Goal: Task Accomplishment & Management: Use online tool/utility

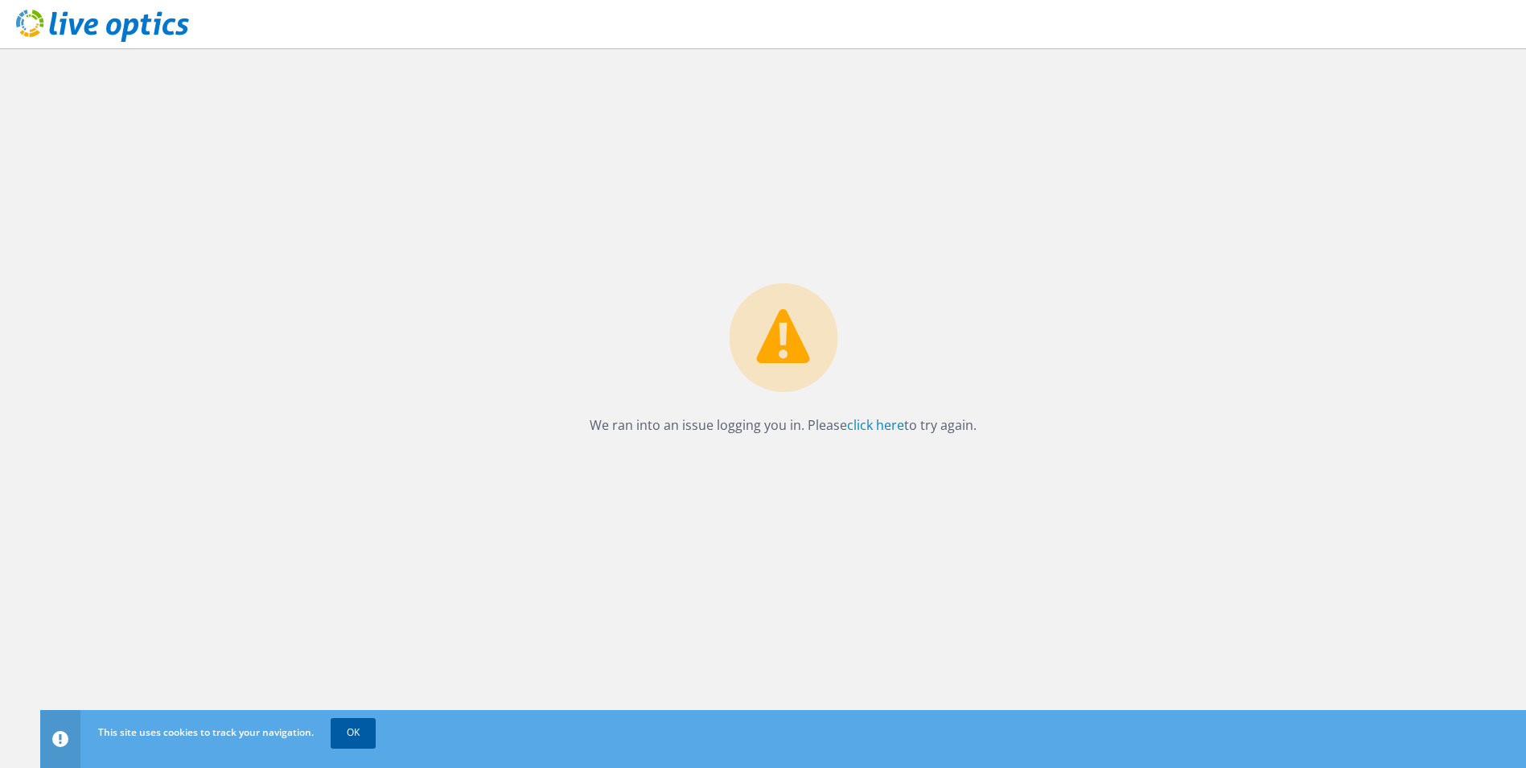
click at [359, 725] on link "OK" at bounding box center [353, 732] width 45 height 29
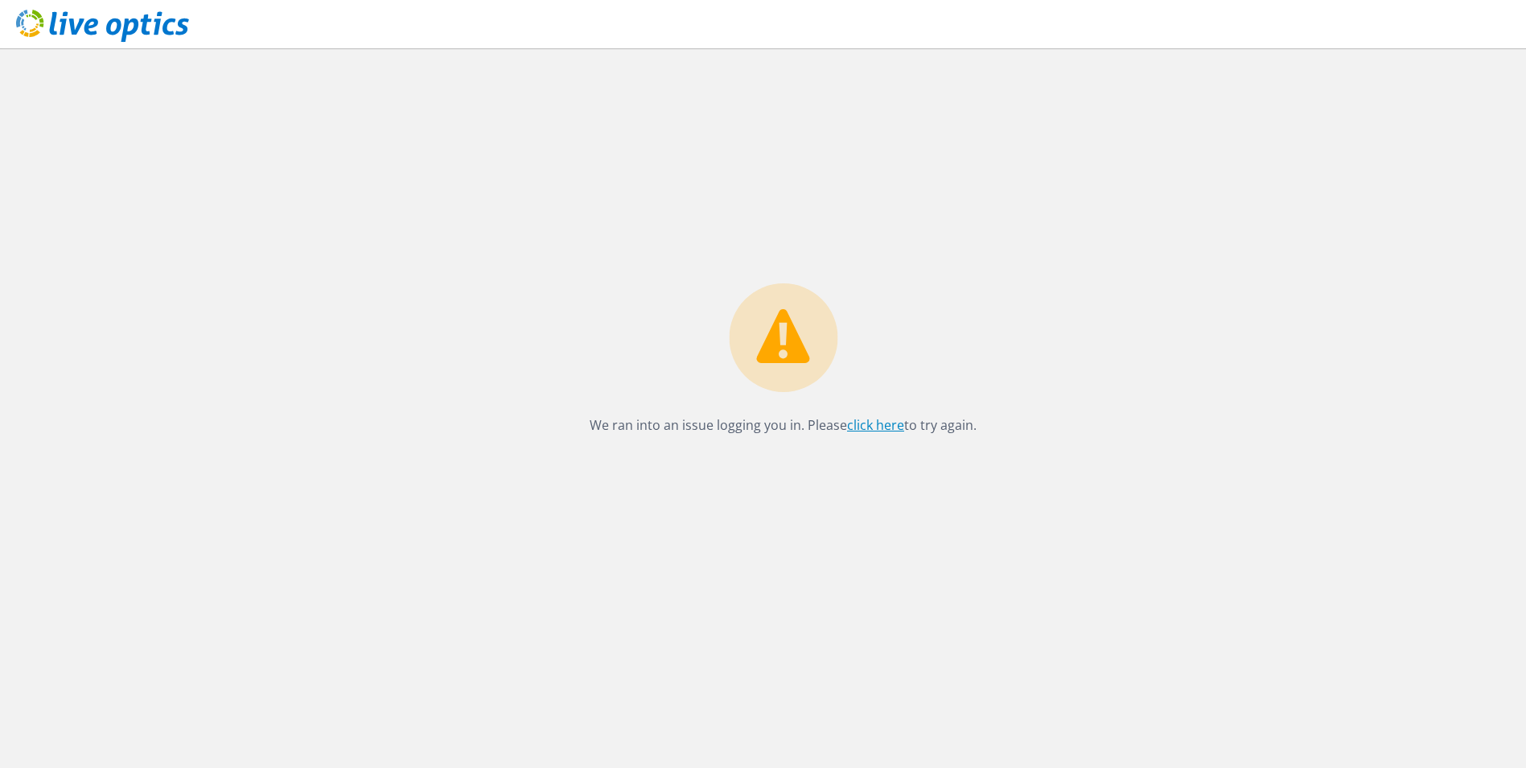
click at [888, 425] on link "click here" at bounding box center [875, 425] width 57 height 18
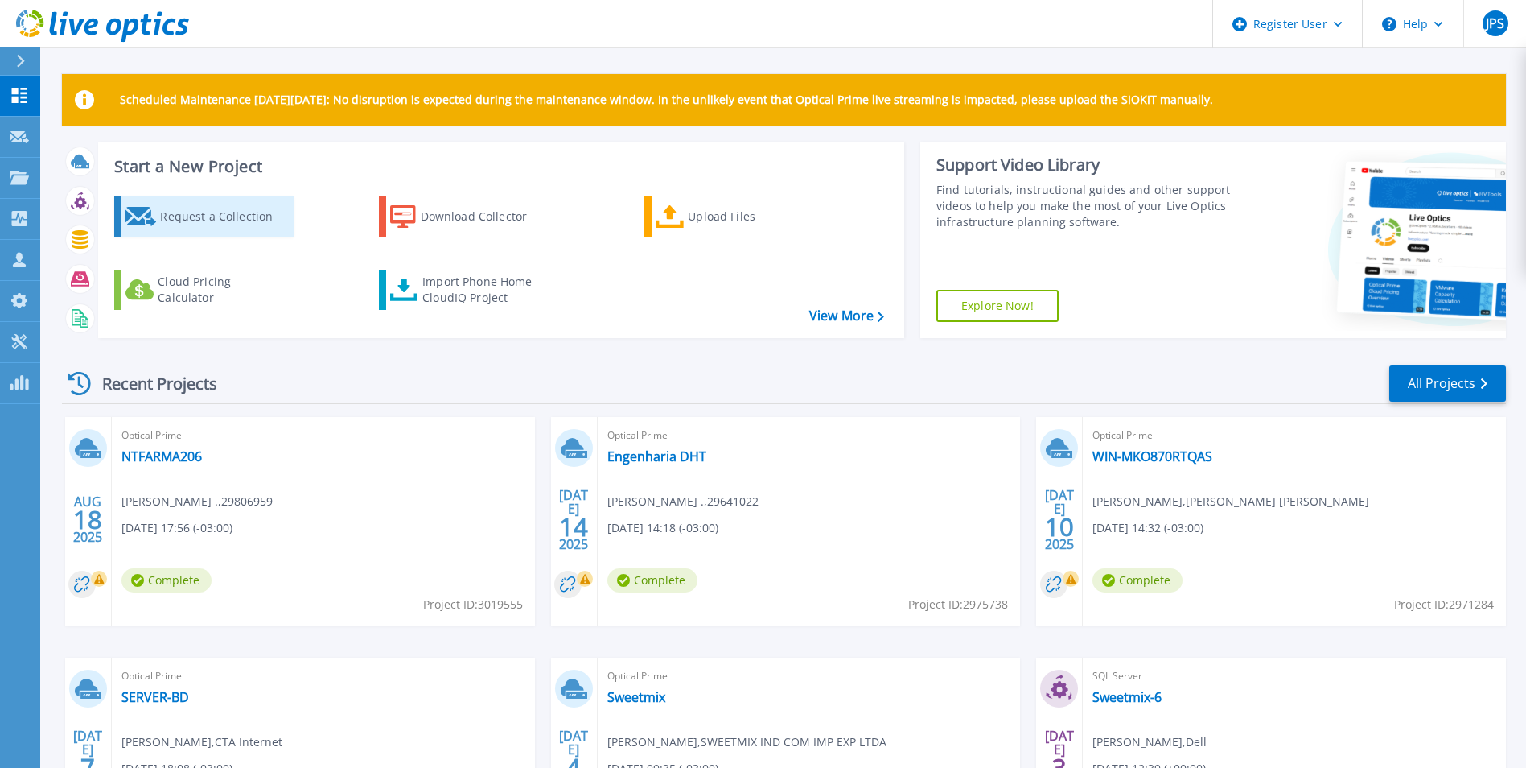
click at [197, 224] on div "Request a Collection" at bounding box center [224, 216] width 129 height 32
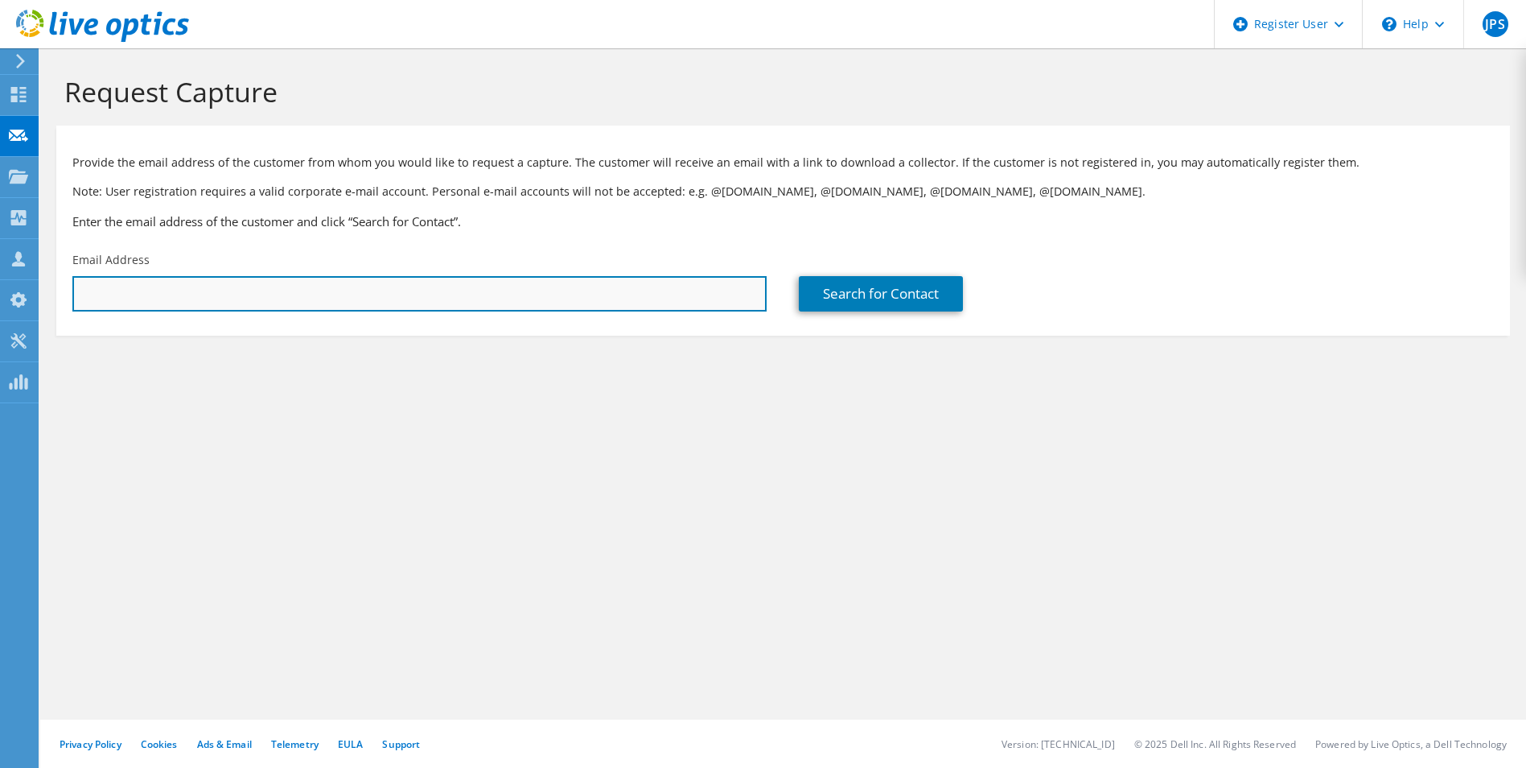
click at [415, 291] on input "text" at bounding box center [419, 293] width 694 height 35
click at [354, 294] on input "text" at bounding box center [419, 293] width 694 height 35
paste input "ctiop@unipinhal.edu.br"
type input "ctiop@unipinhal.edu.br"
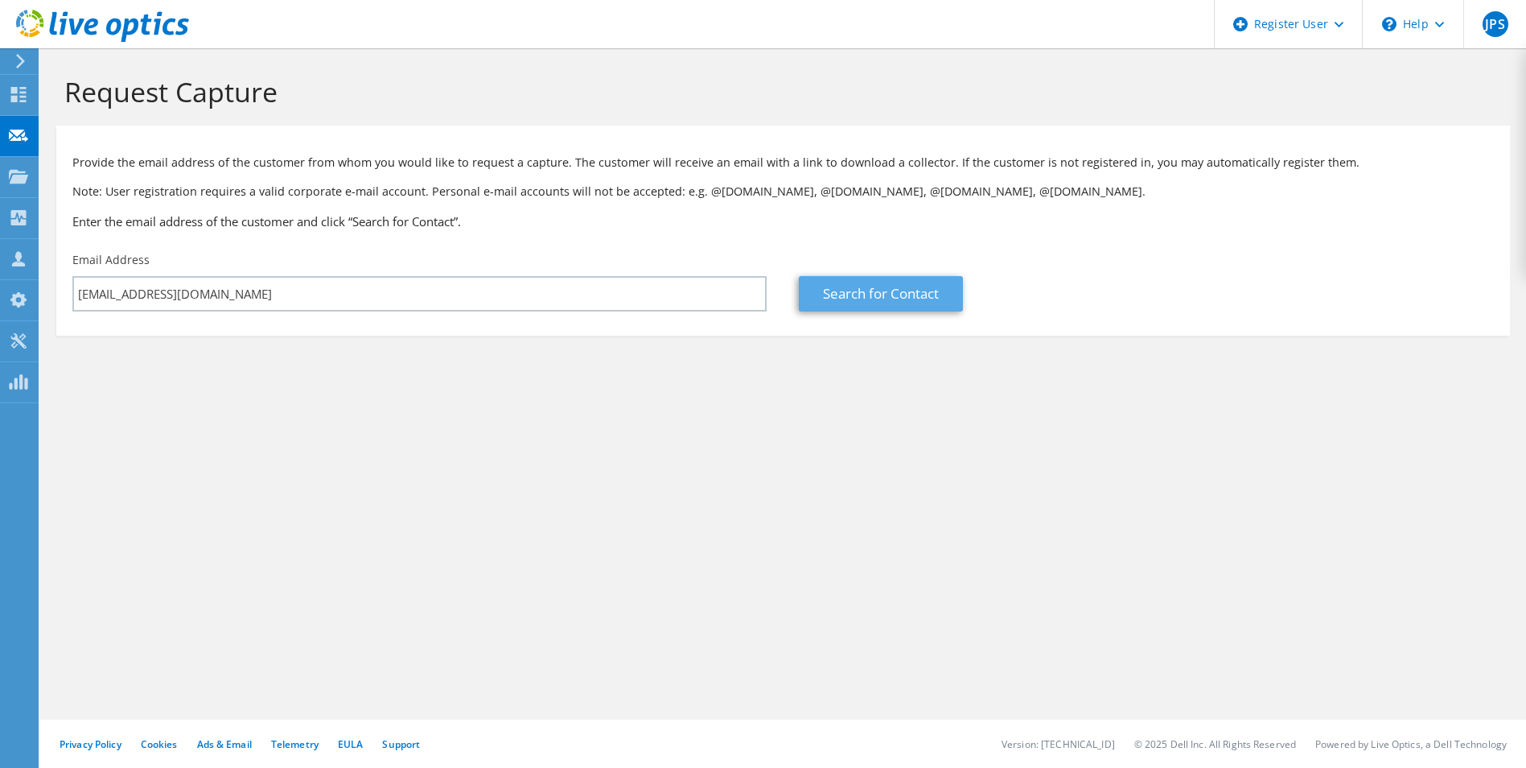
drag, startPoint x: 628, startPoint y: 395, endPoint x: 821, endPoint y: 310, distance: 210.3
click at [634, 393] on section "Request Capture Provide the email address of the customer from whom you would l…" at bounding box center [783, 232] width 1486 height 368
click at [834, 298] on link "Search for Contact" at bounding box center [881, 293] width 164 height 35
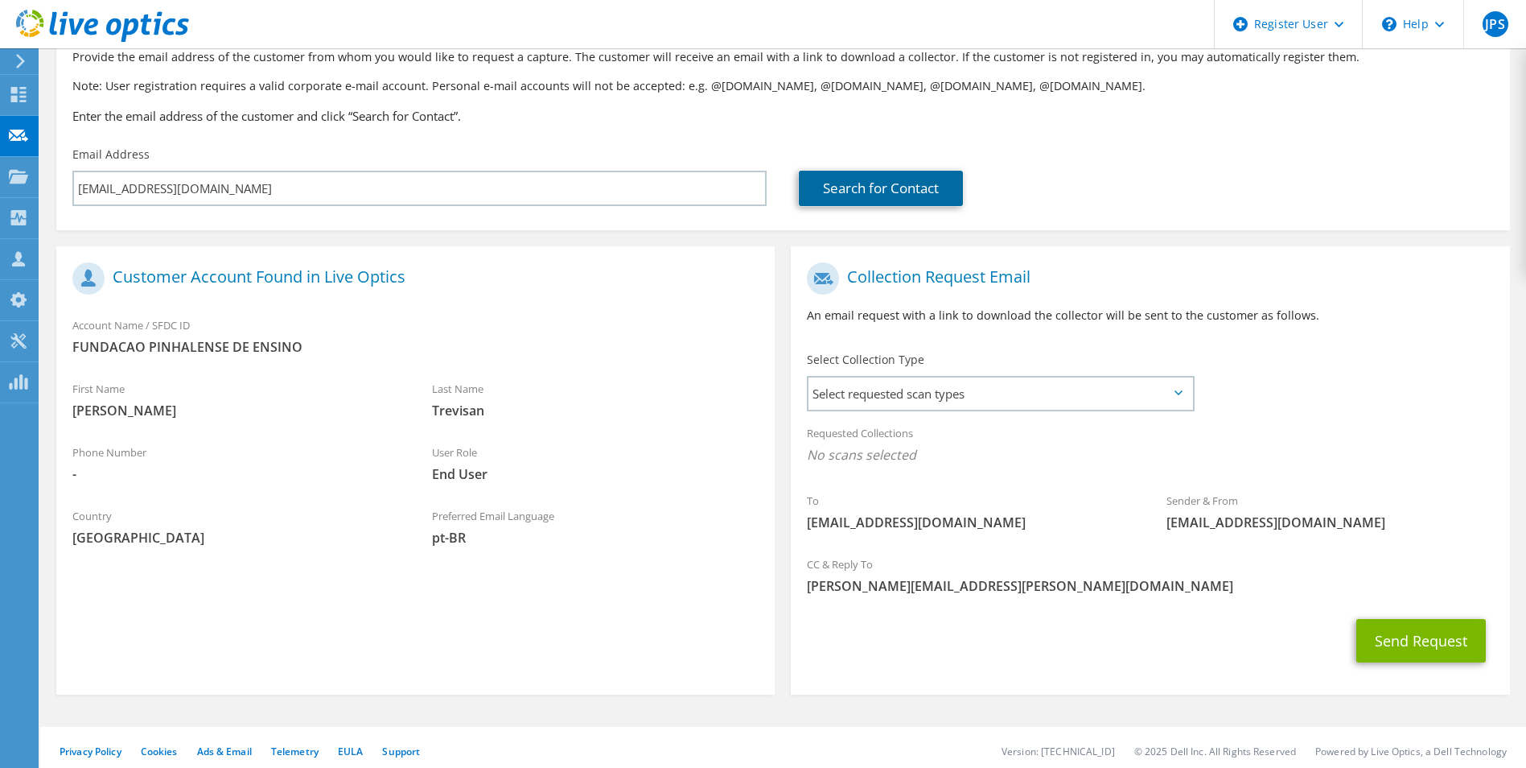
scroll to position [113, 0]
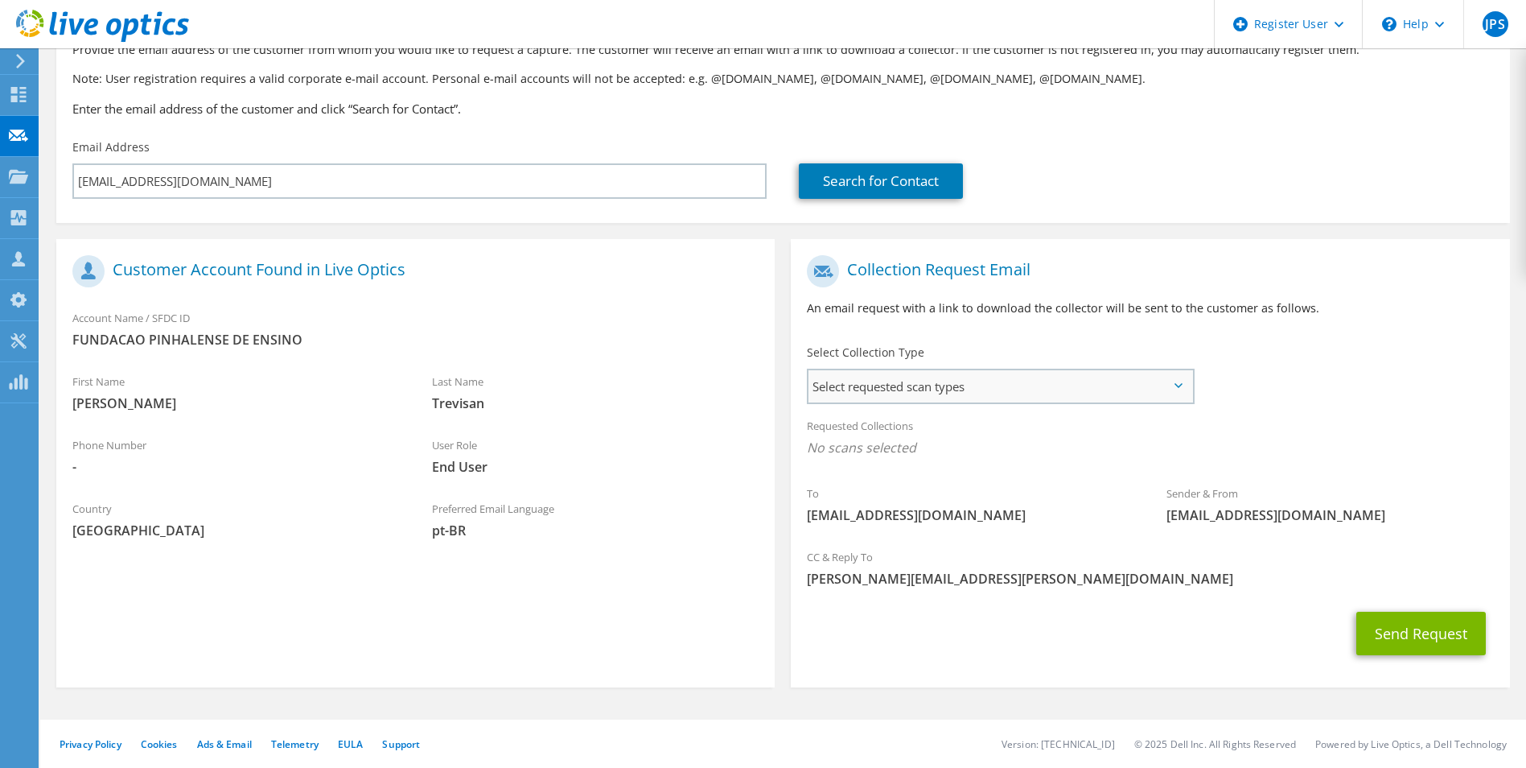
click at [997, 379] on span "Select requested scan types" at bounding box center [1000, 386] width 383 height 32
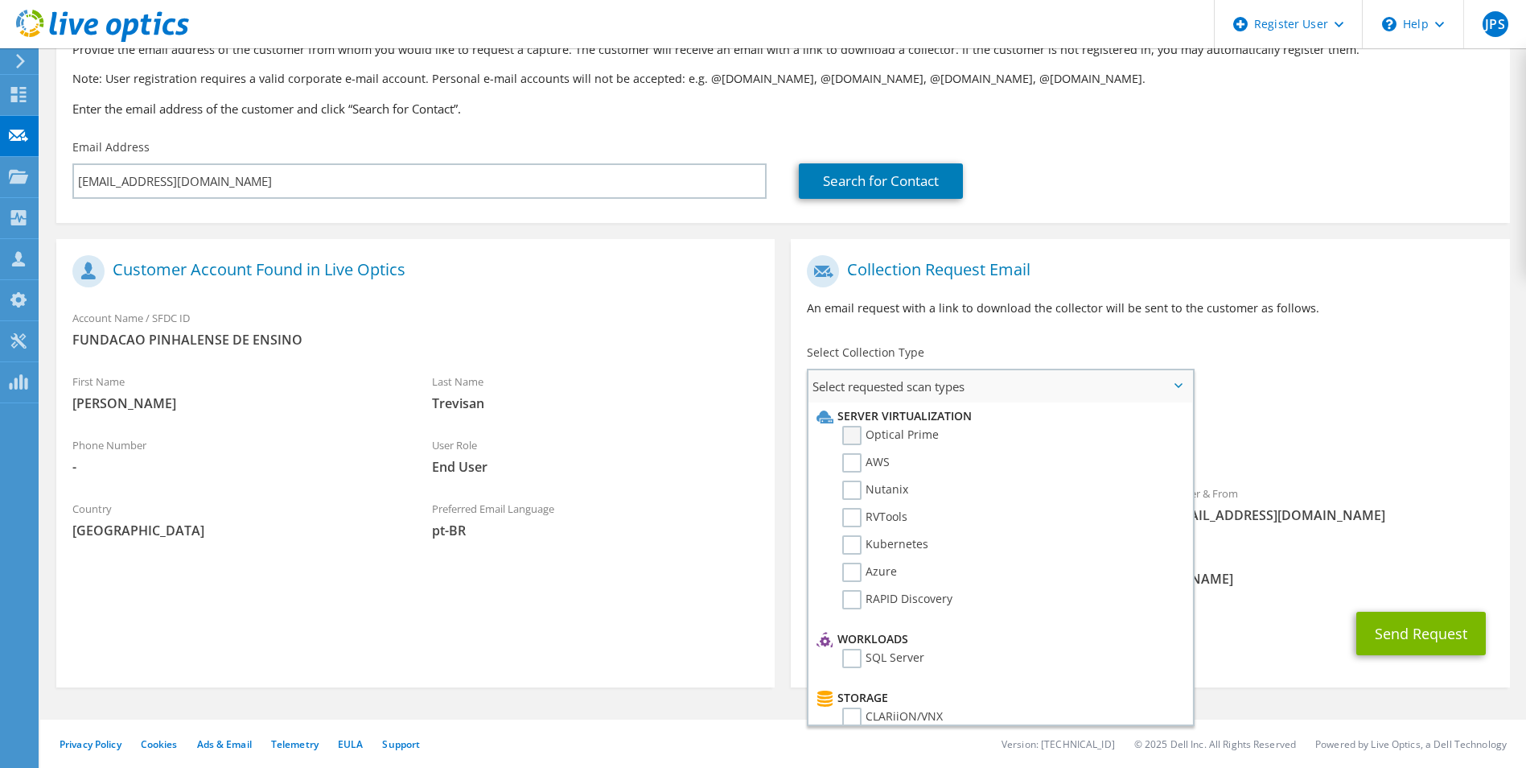
click at [874, 430] on label "Optical Prime" at bounding box center [890, 435] width 97 height 19
click at [0, 0] on input "Optical Prime" at bounding box center [0, 0] width 0 height 0
click at [990, 322] on div "Collection Request Email An email request with a link to download the collector…" at bounding box center [1150, 291] width 718 height 89
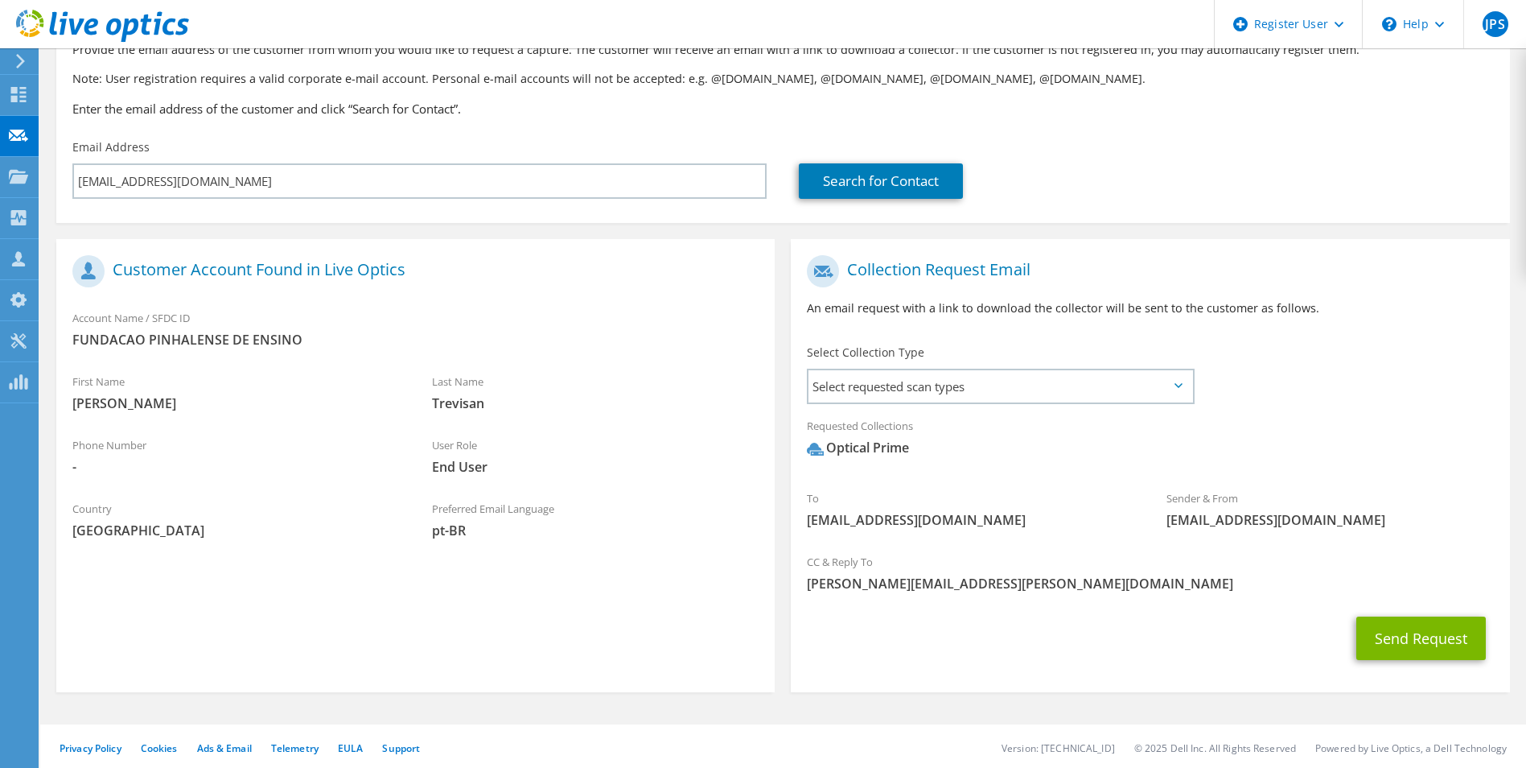
scroll to position [117, 0]
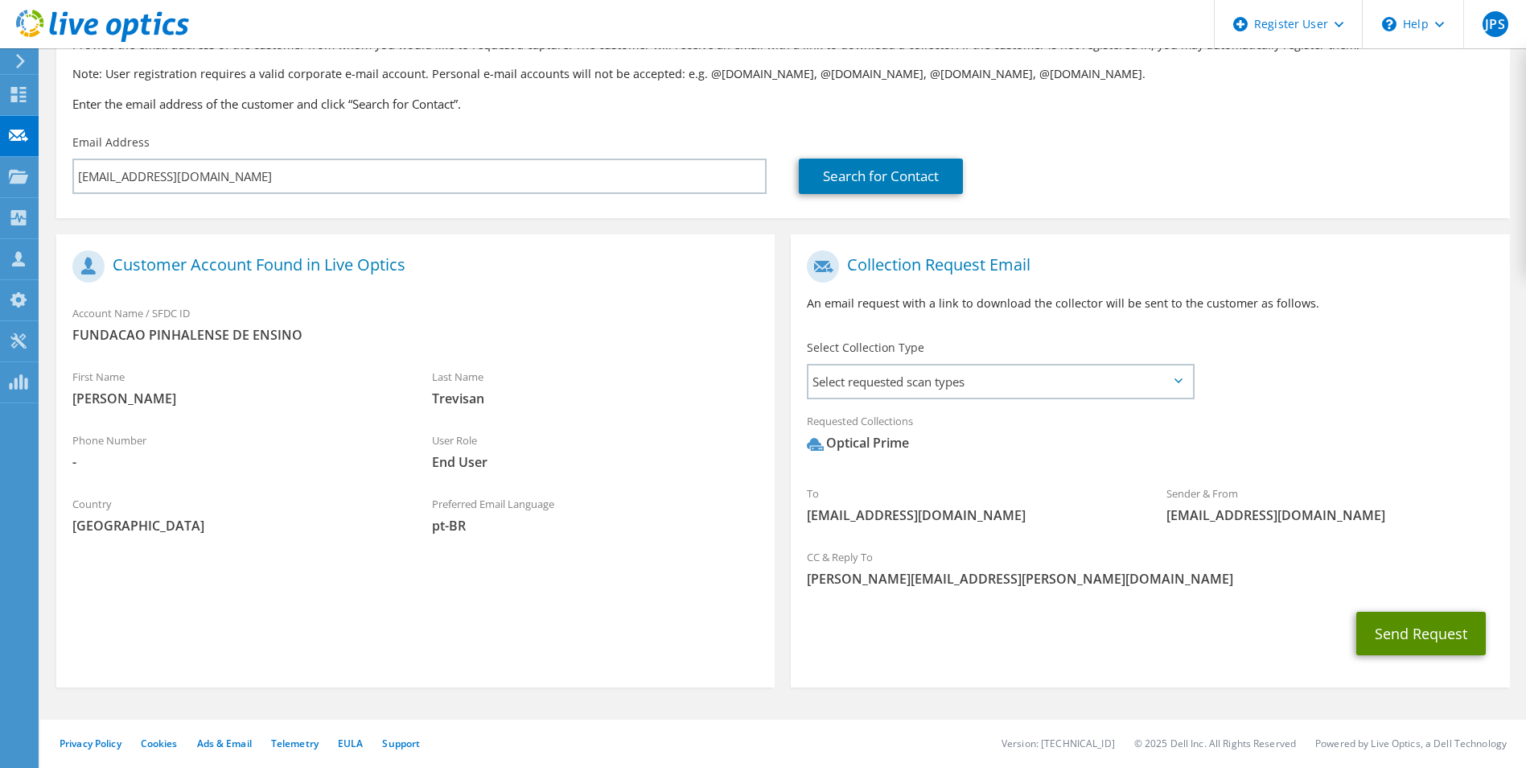
click at [1423, 628] on button "Send Request" at bounding box center [1421, 632] width 130 height 43
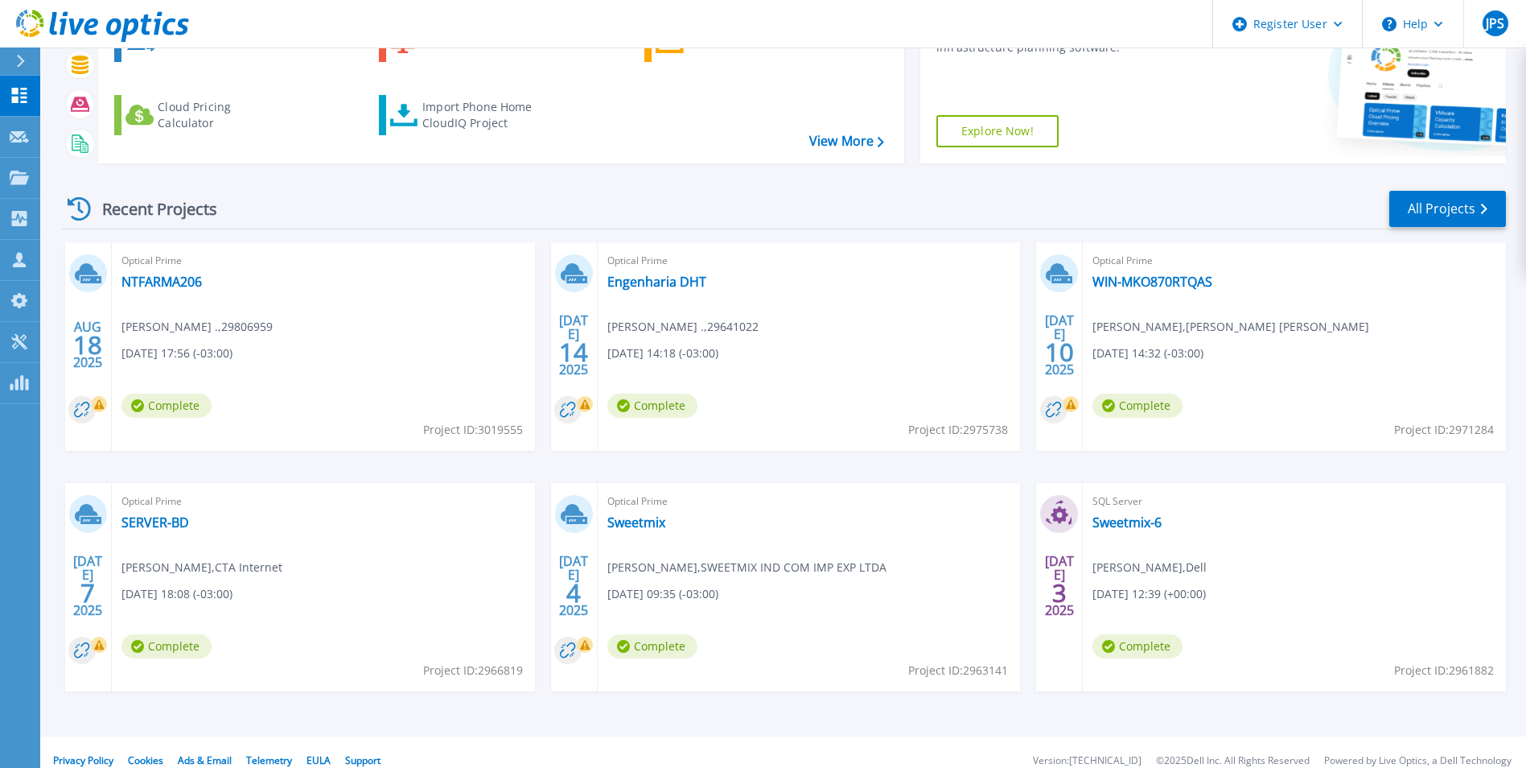
scroll to position [191, 0]
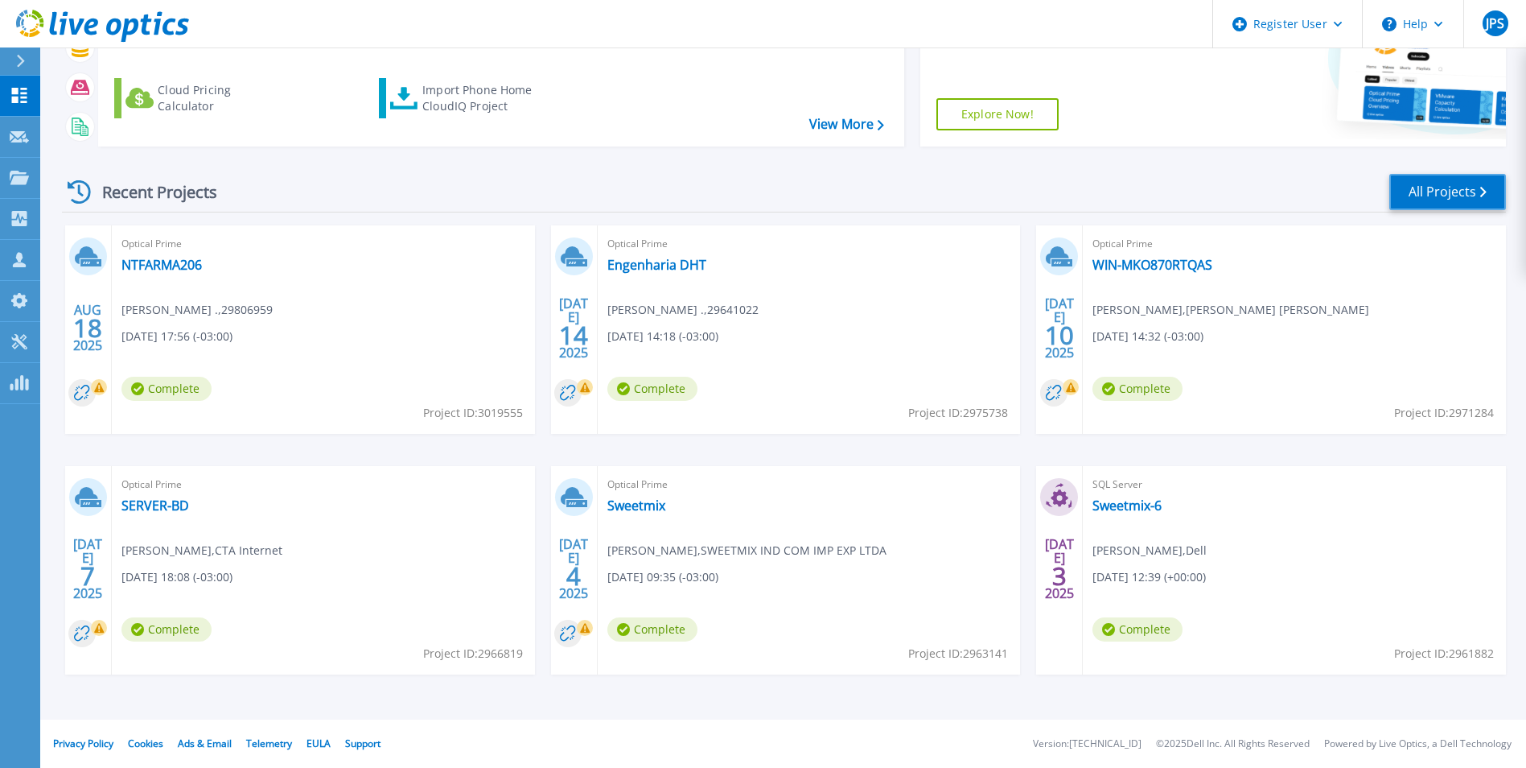
click at [1436, 196] on link "All Projects" at bounding box center [1447, 192] width 117 height 36
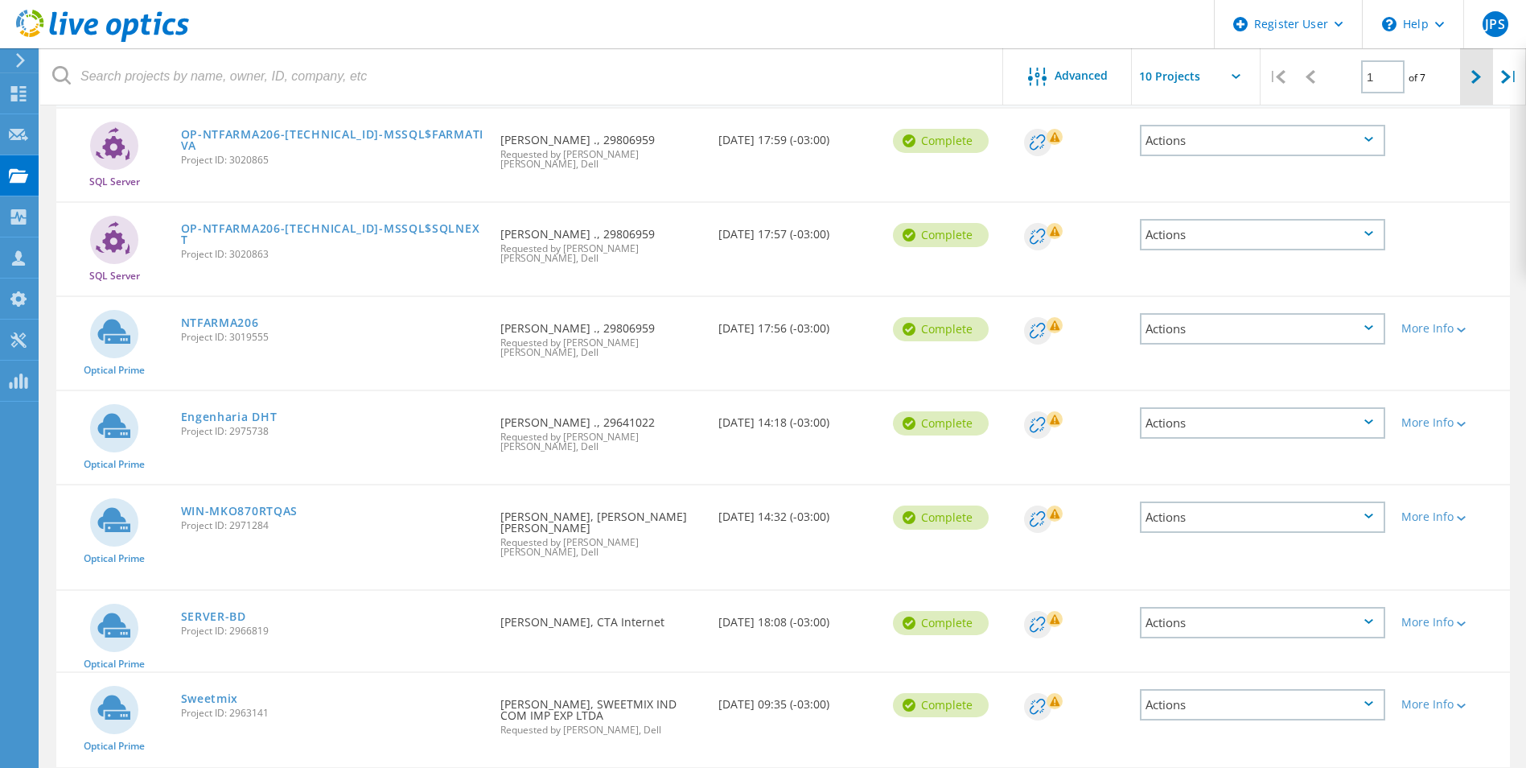
scroll to position [213, 0]
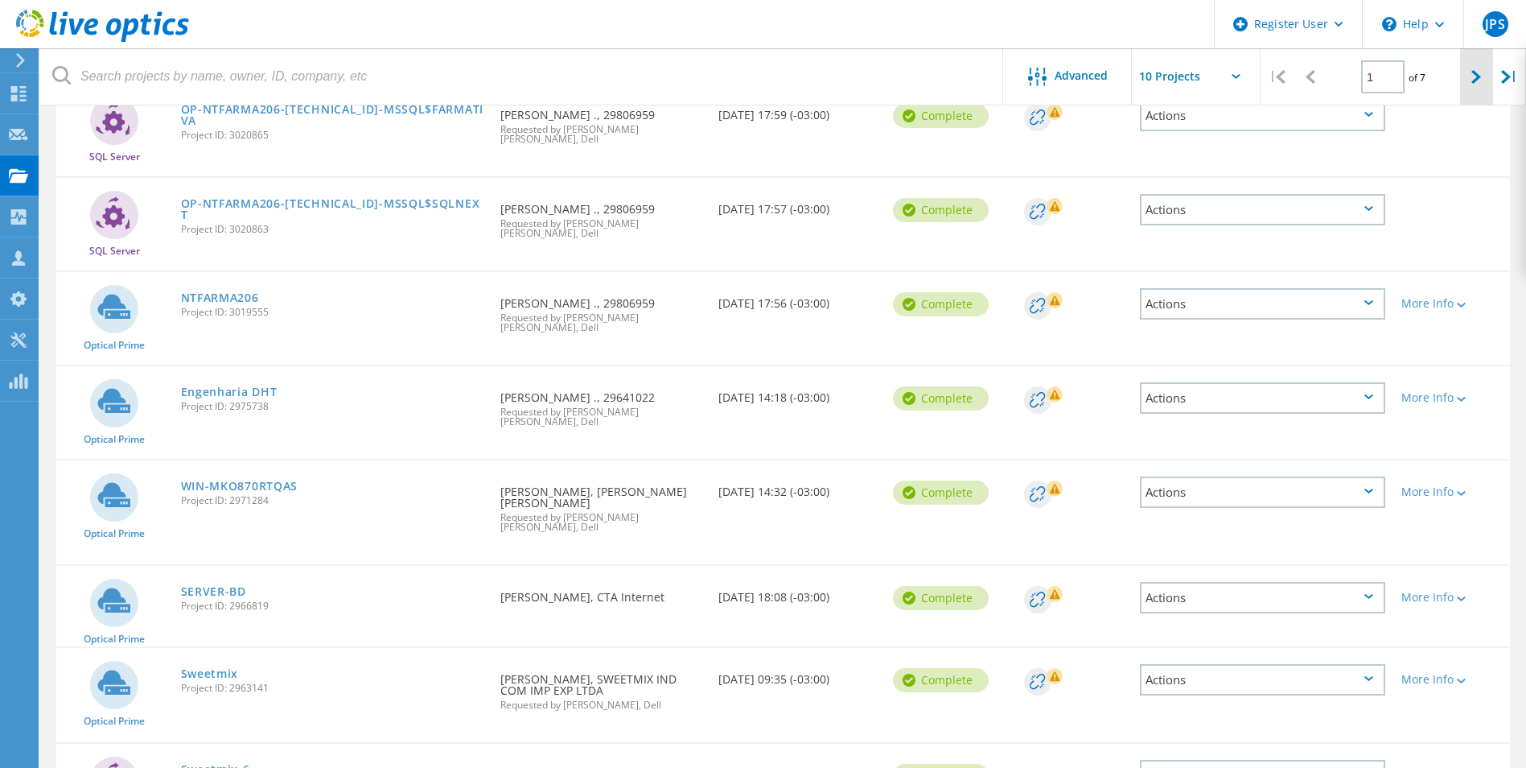
click at [1474, 79] on icon at bounding box center [1477, 77] width 10 height 14
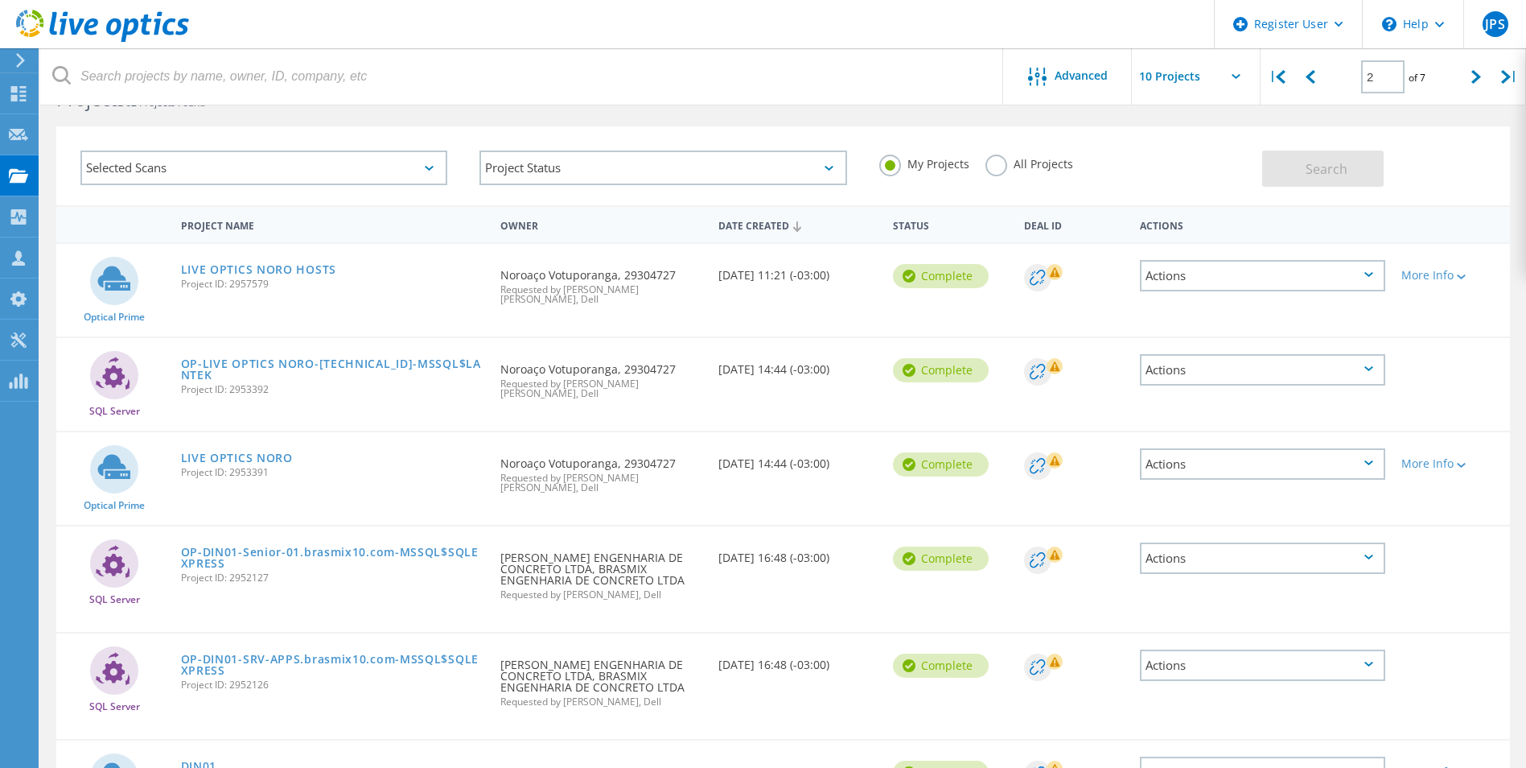
scroll to position [80, 0]
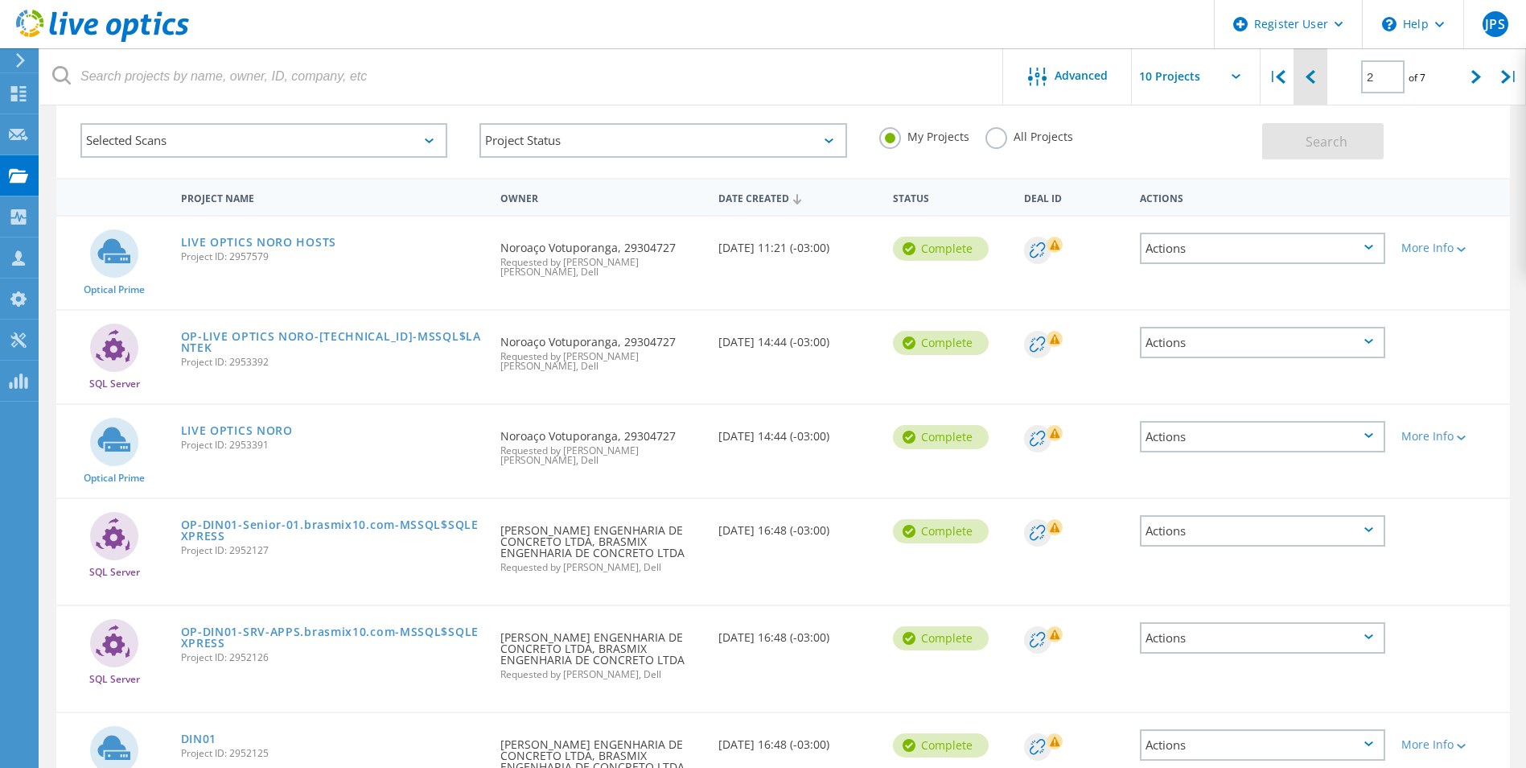
click at [1306, 84] on div at bounding box center [1310, 76] width 33 height 57
type input "1"
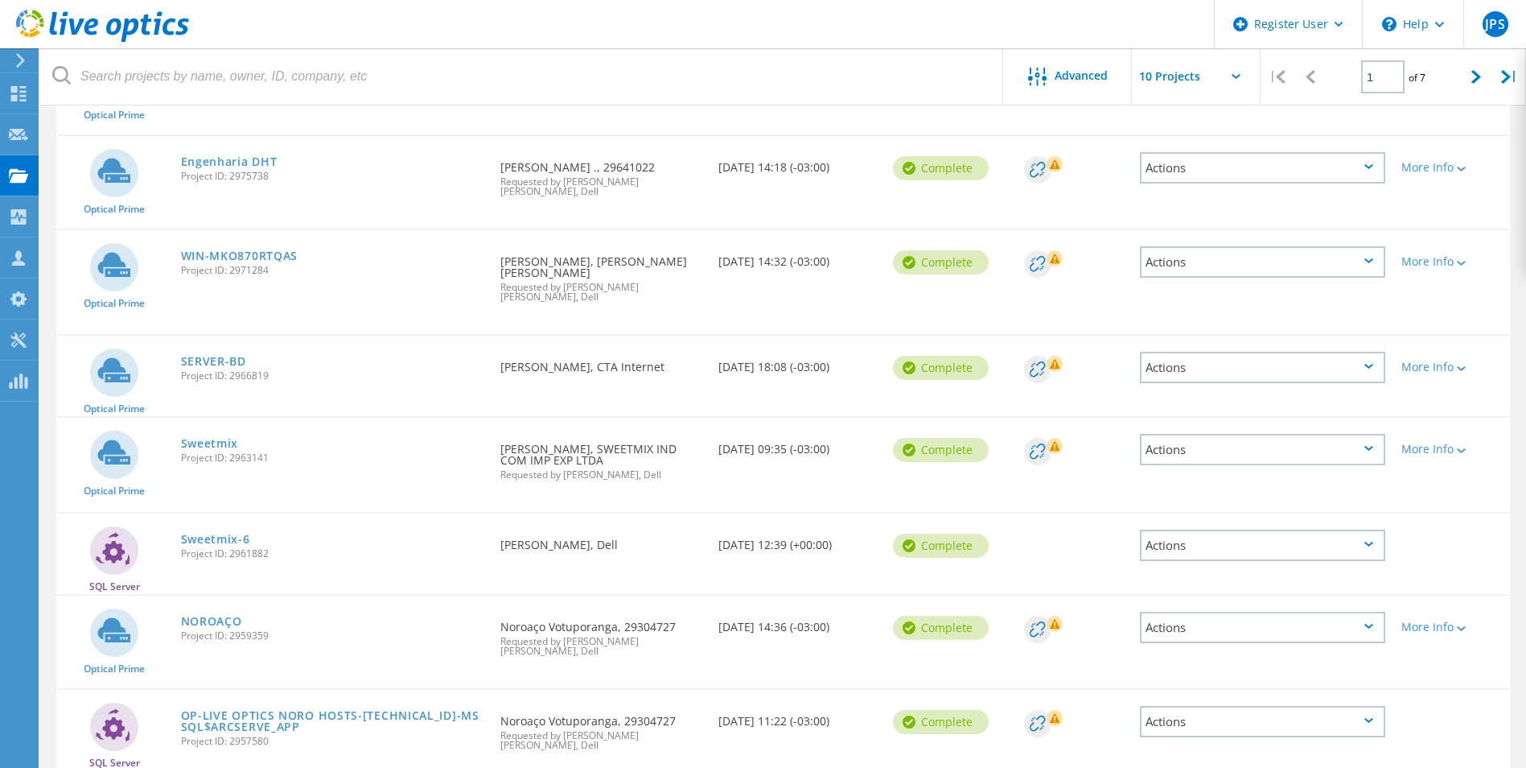
scroll to position [455, 0]
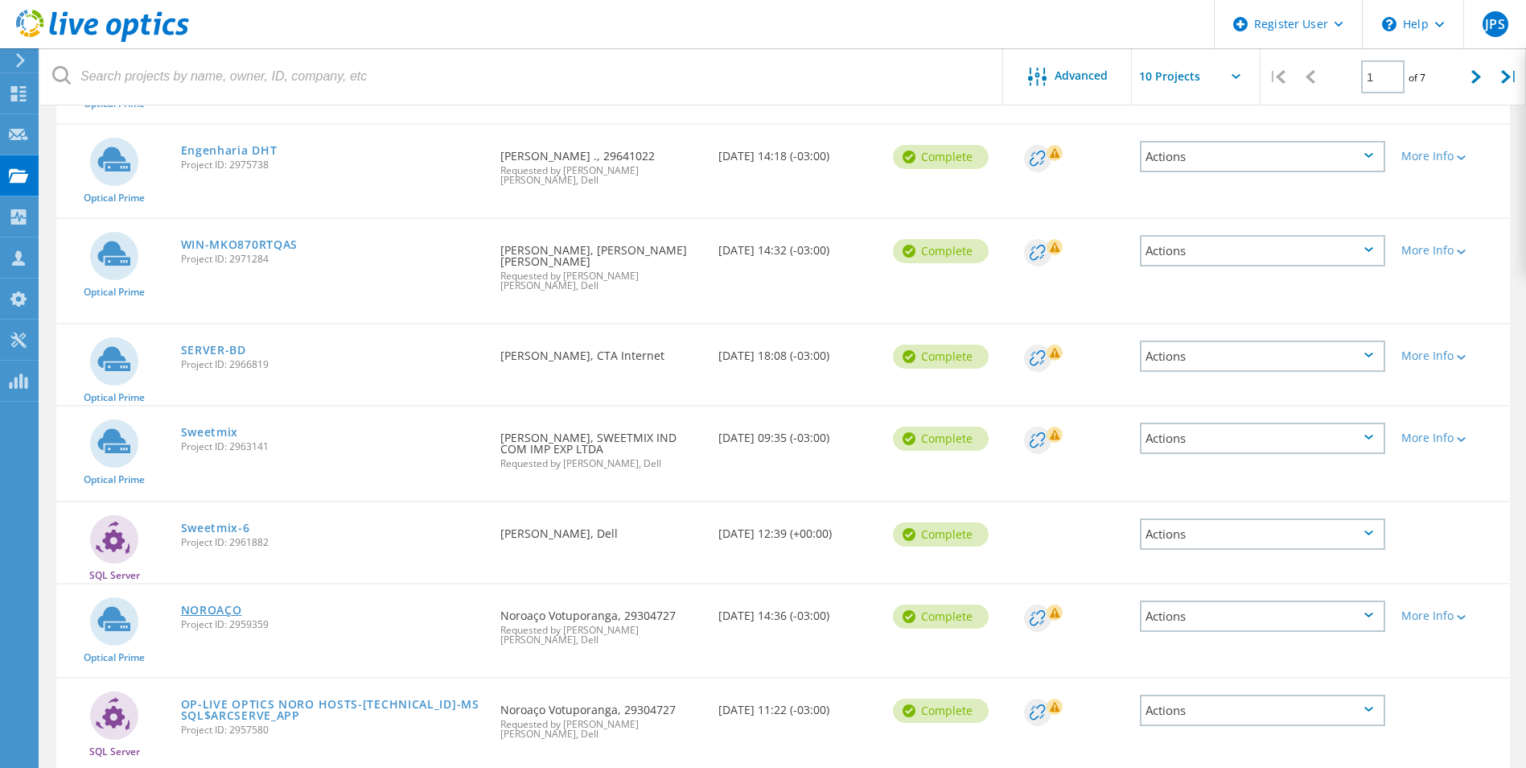
click at [224, 604] on link "NOROAÇO" at bounding box center [211, 609] width 61 height 11
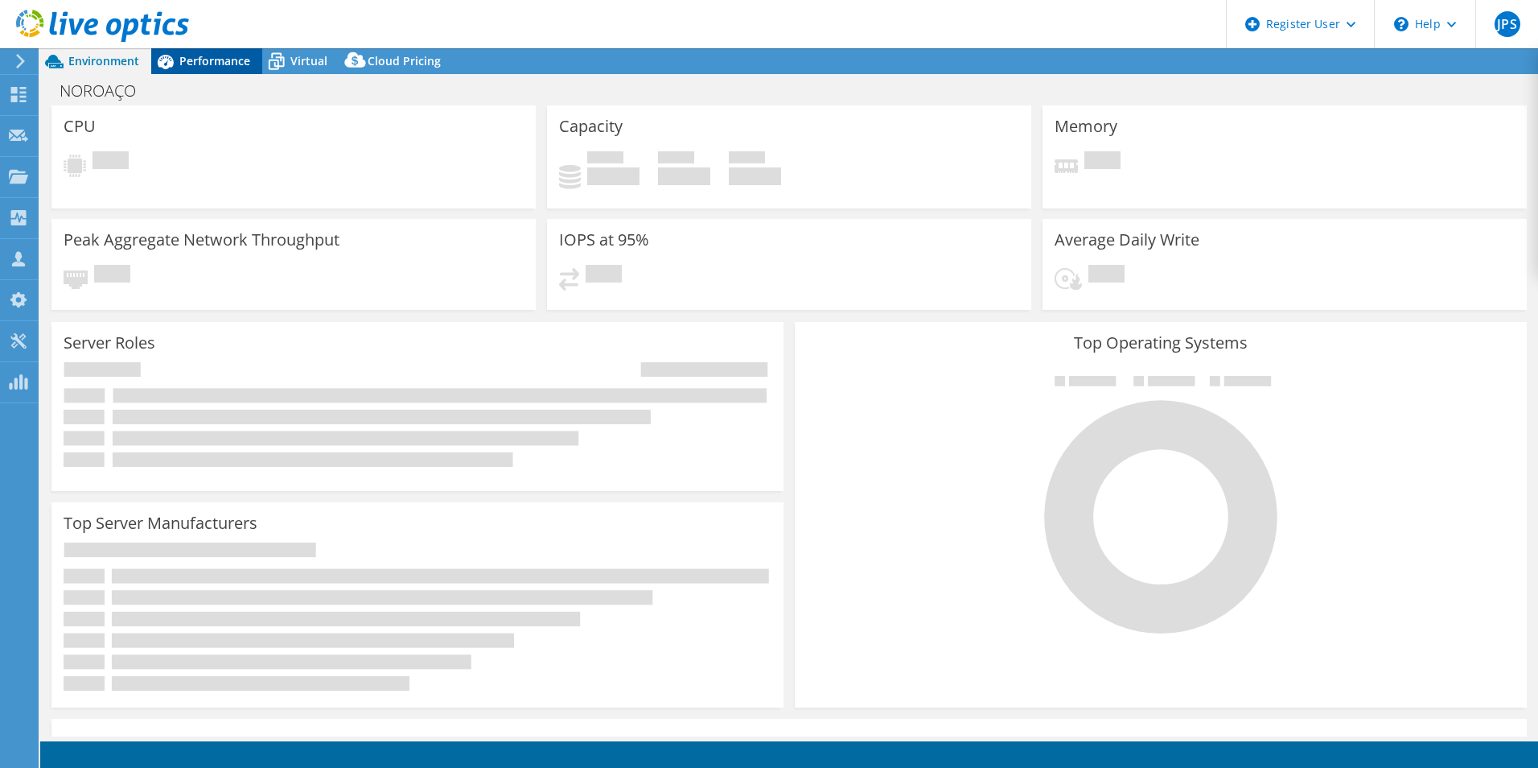
select select "USD"
select select "SouthAmerica"
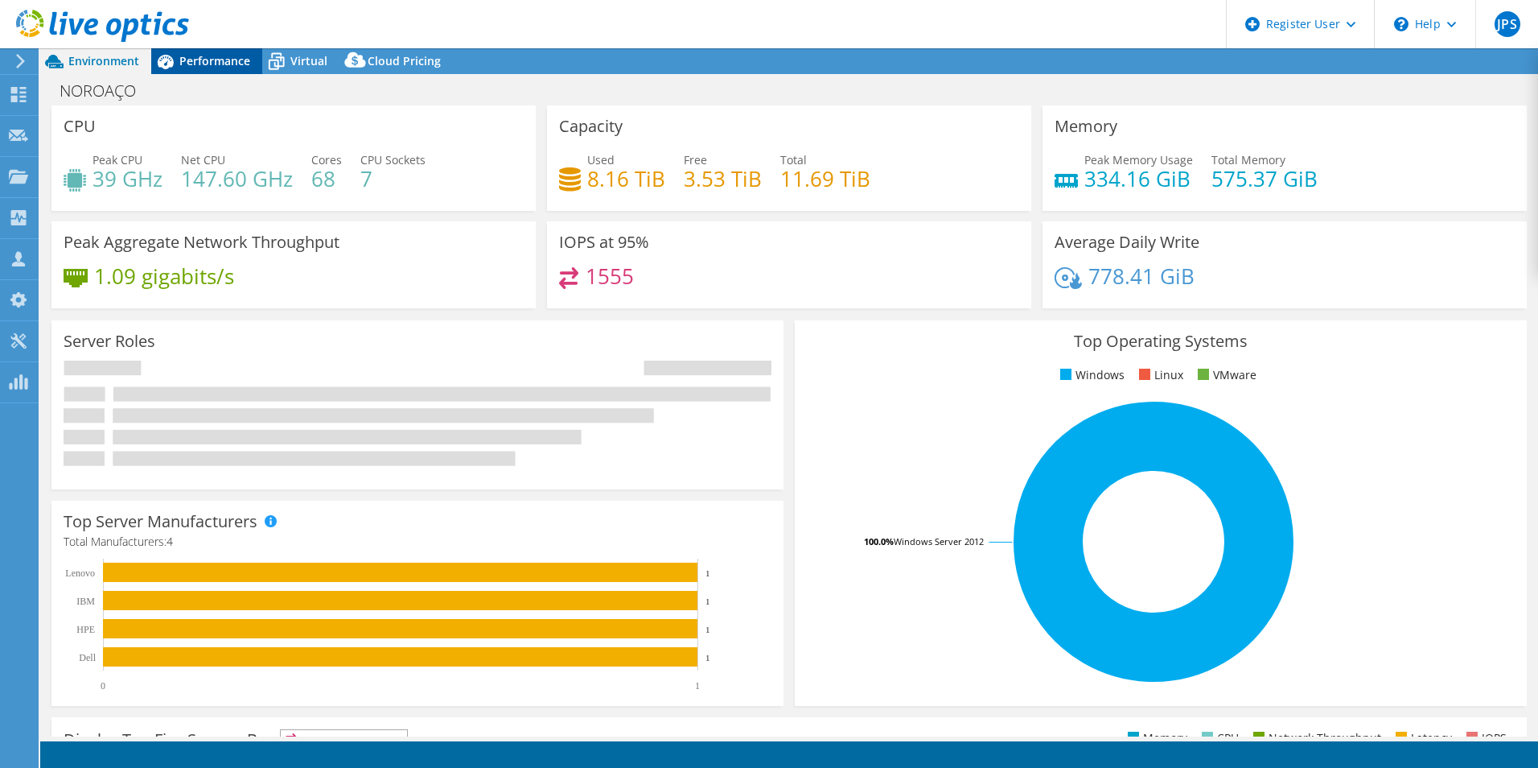
click at [216, 58] on span "Performance" at bounding box center [214, 60] width 71 height 15
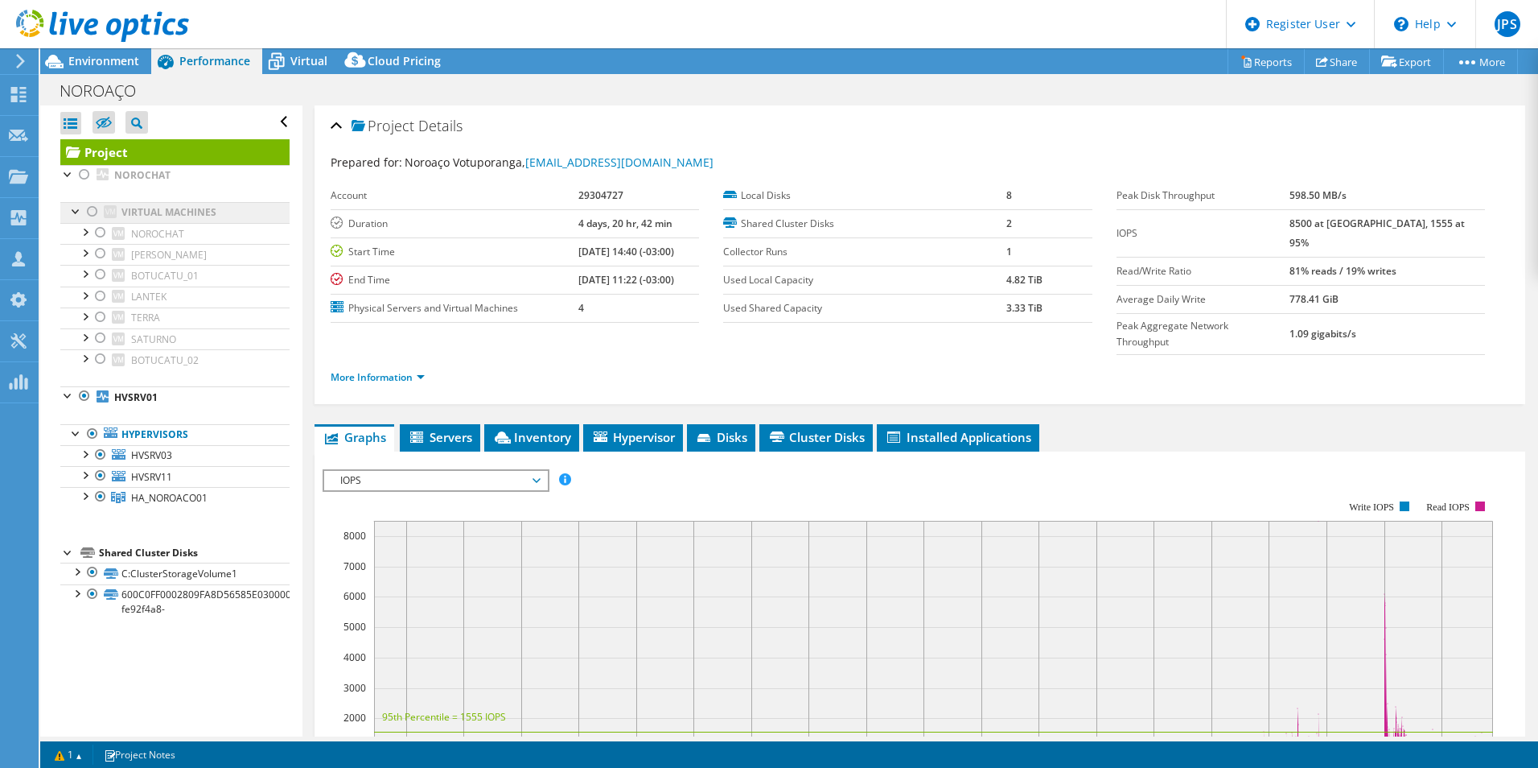
click at [171, 213] on link "Virtual Machines" at bounding box center [174, 212] width 229 height 21
drag, startPoint x: 82, startPoint y: 396, endPoint x: 88, endPoint y: 416, distance: 20.9
click at [82, 396] on div at bounding box center [84, 395] width 16 height 19
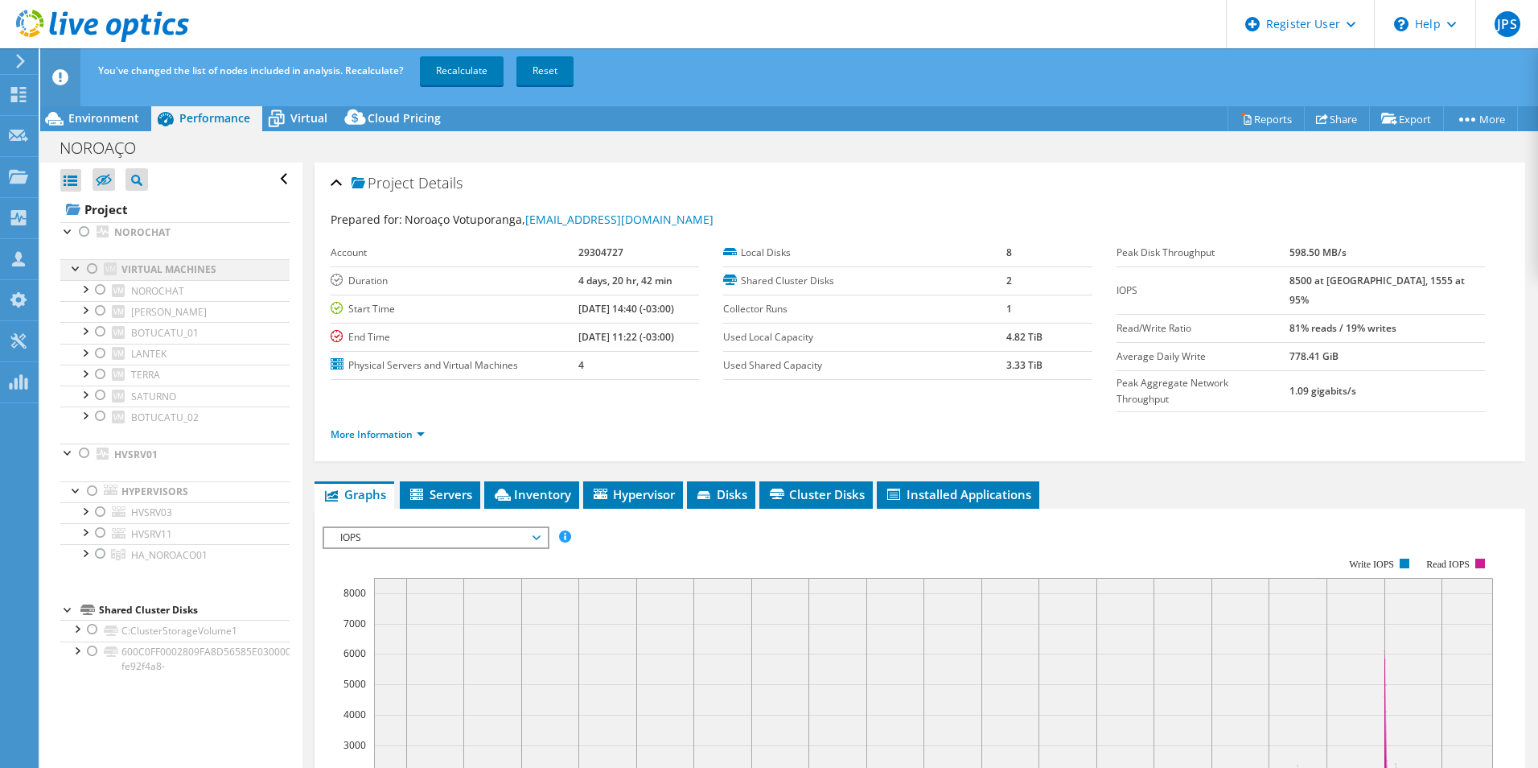
click at [93, 268] on div at bounding box center [92, 268] width 16 height 19
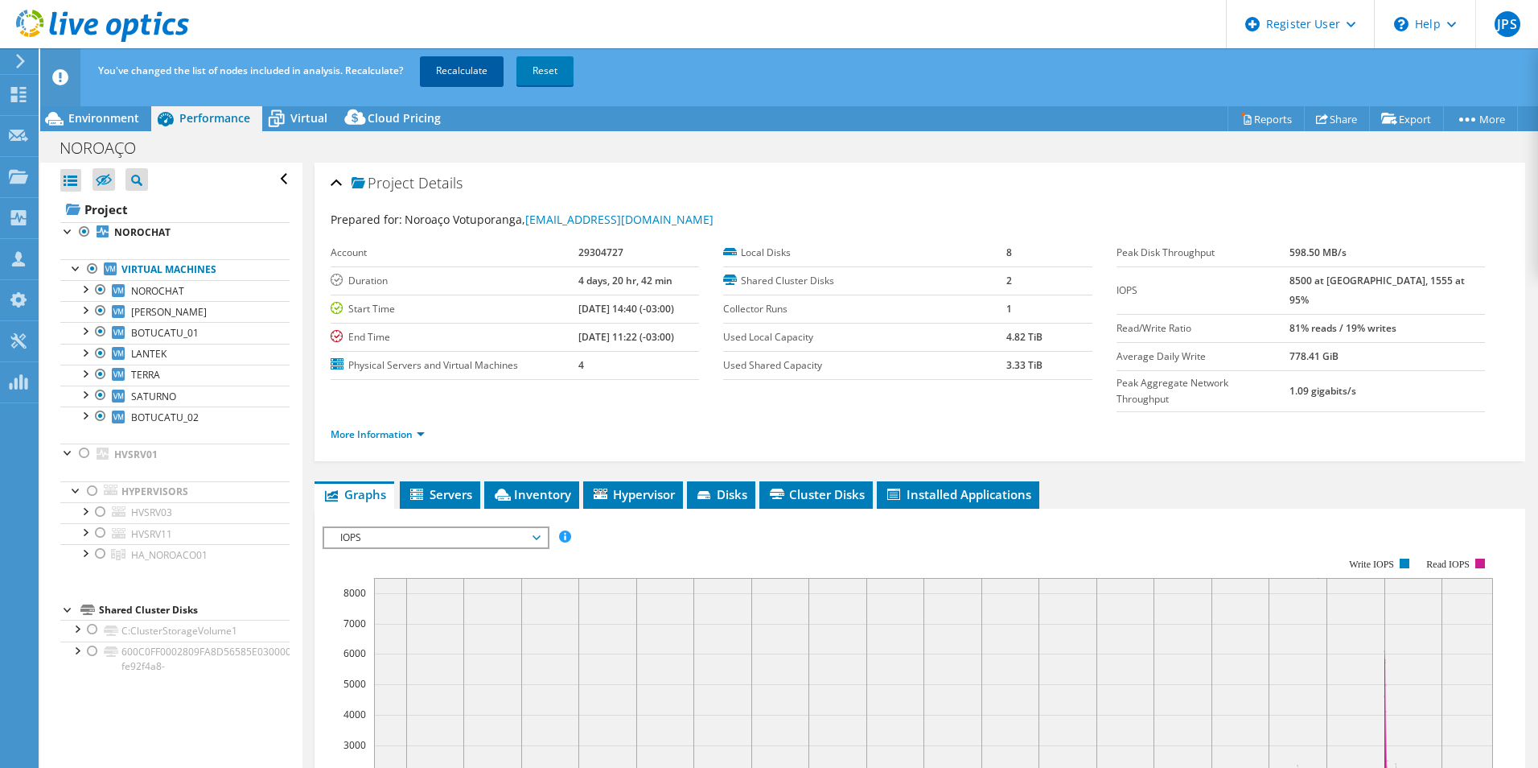
click at [453, 62] on link "Recalculate" at bounding box center [462, 70] width 84 height 29
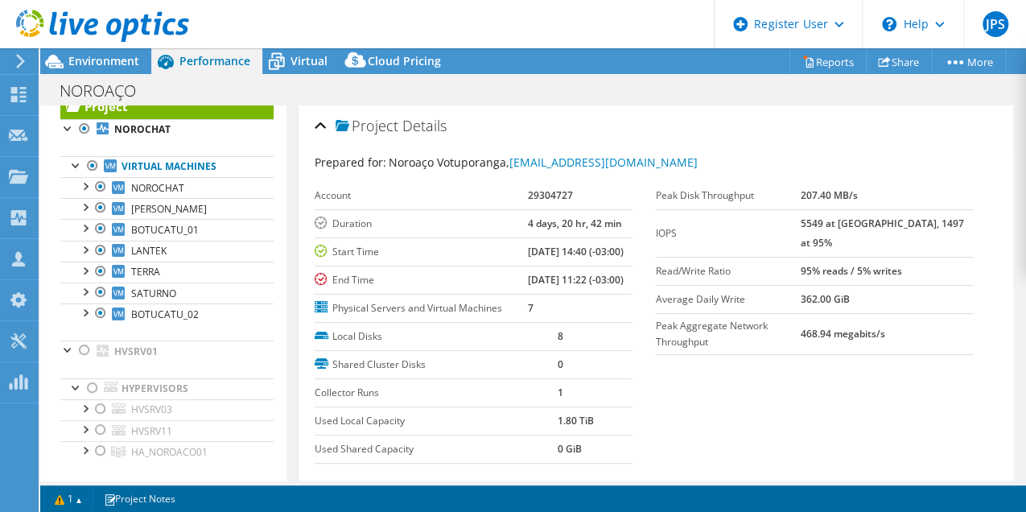
scroll to position [31, 0]
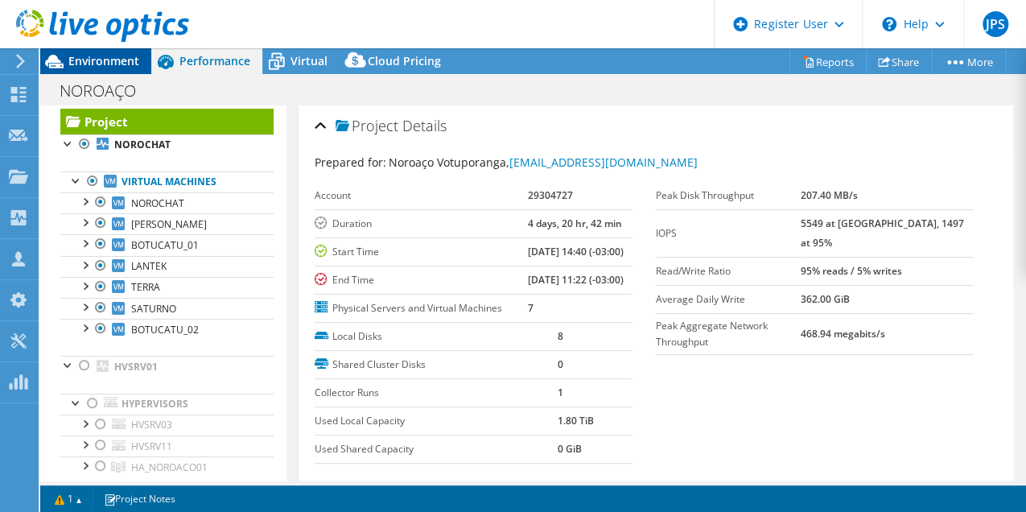
click at [111, 65] on span "Environment" at bounding box center [103, 60] width 71 height 15
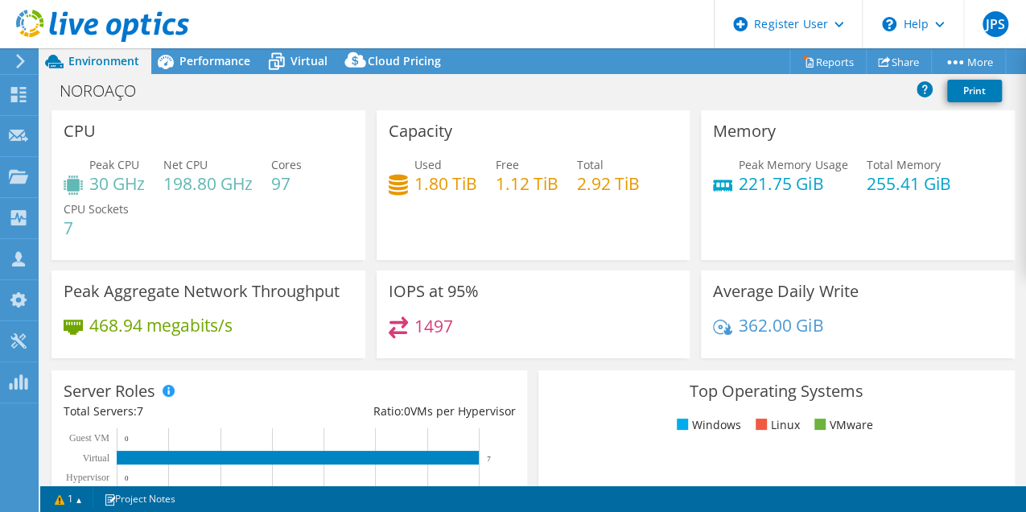
drag, startPoint x: 228, startPoint y: 51, endPoint x: 200, endPoint y: 27, distance: 38.2
click at [228, 51] on div "Performance" at bounding box center [206, 61] width 111 height 26
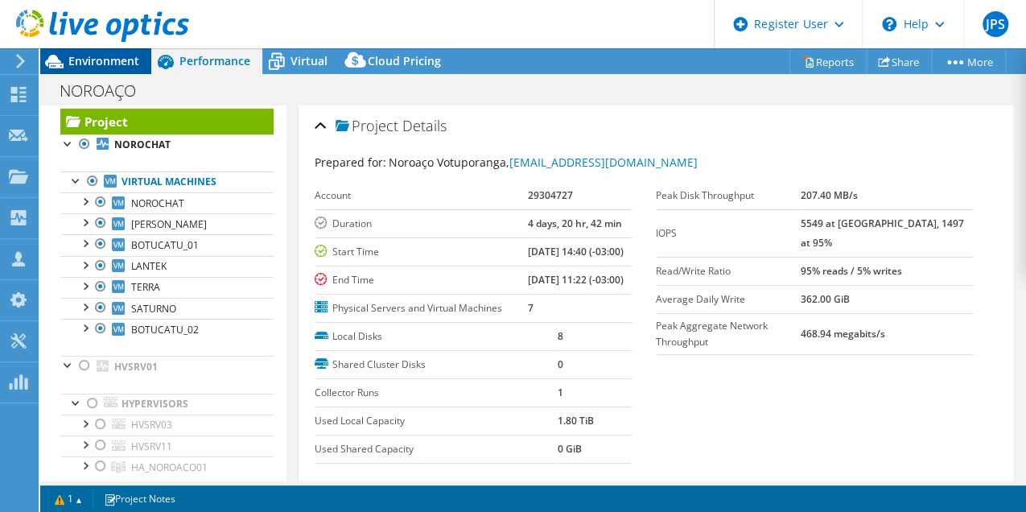
click at [132, 58] on span "Environment" at bounding box center [103, 60] width 71 height 15
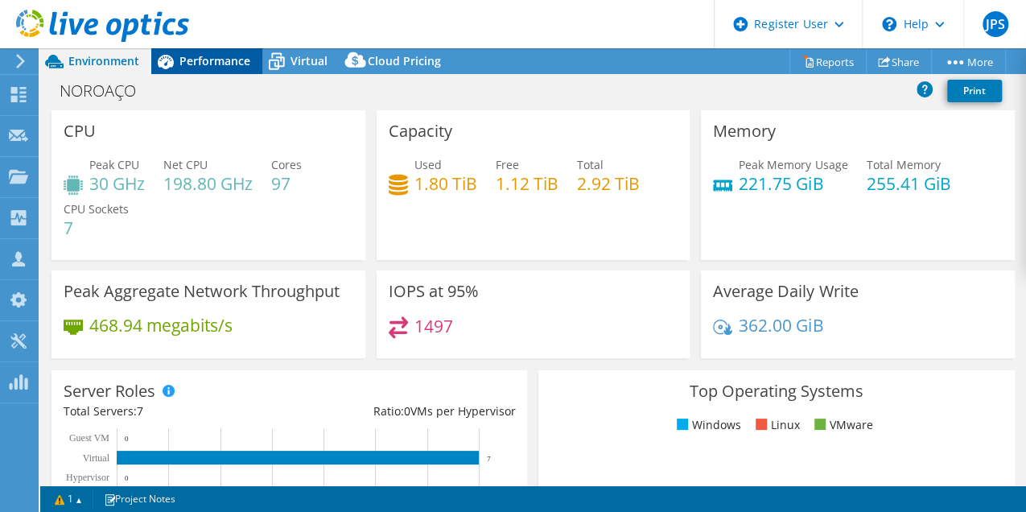
click at [198, 60] on span "Performance" at bounding box center [214, 60] width 71 height 15
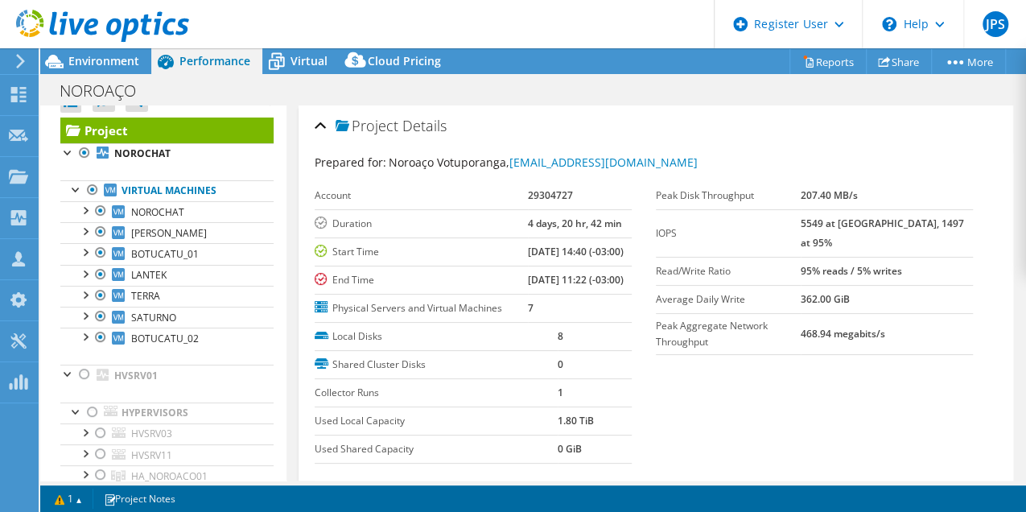
scroll to position [0, 0]
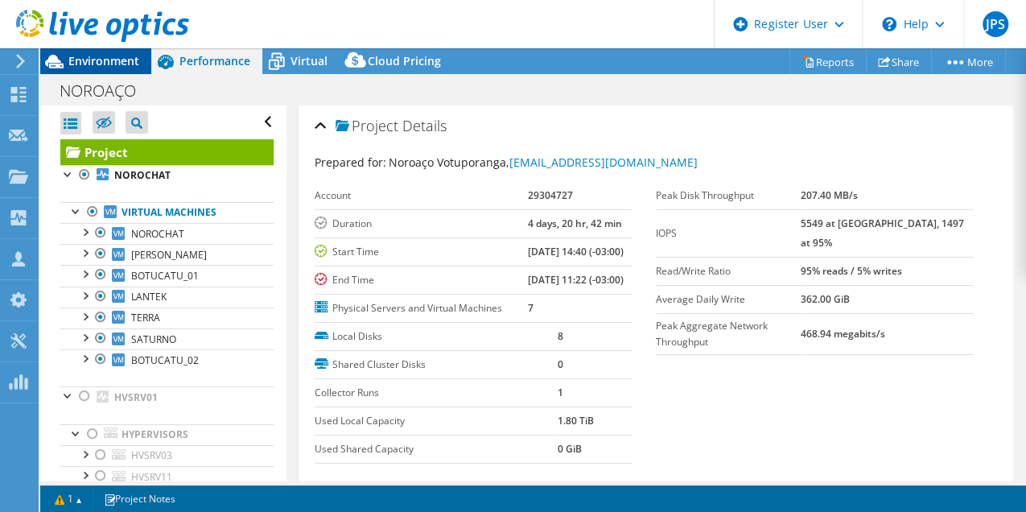
click at [105, 59] on span "Environment" at bounding box center [103, 60] width 71 height 15
